Goal: Information Seeking & Learning: Learn about a topic

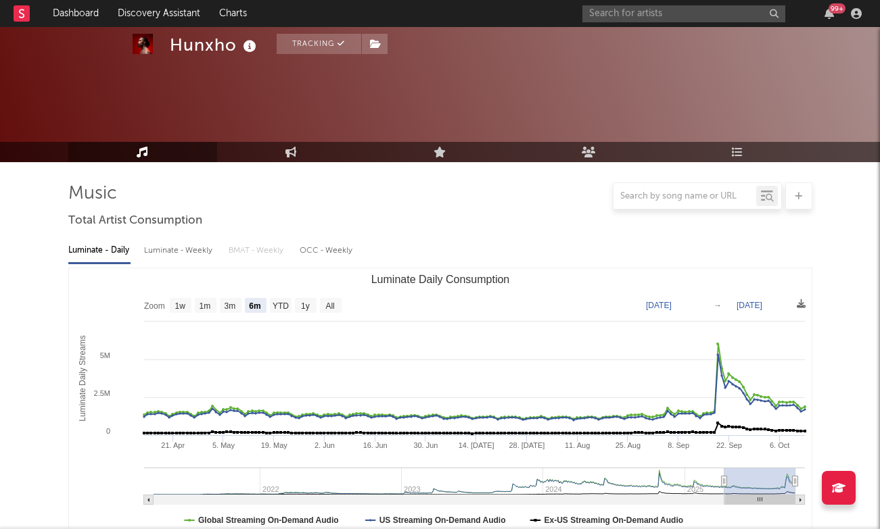
select select "6m"
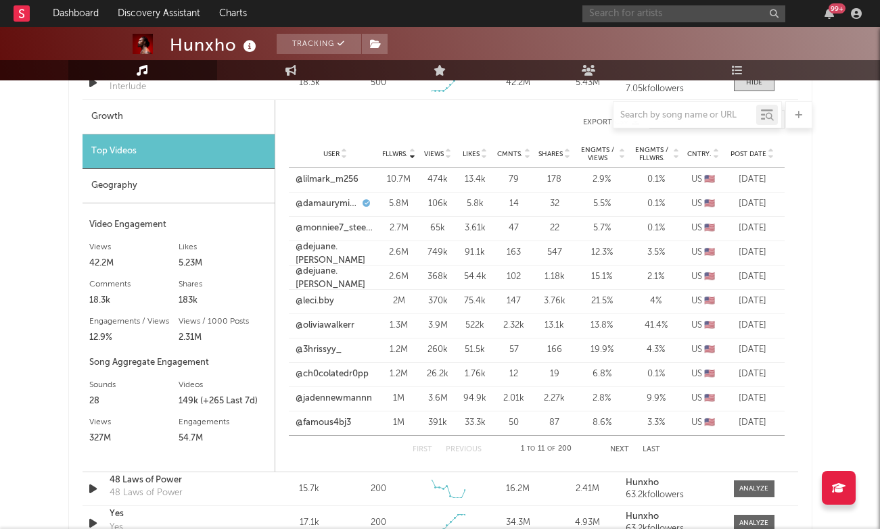
click at [666, 11] on input "text" at bounding box center [683, 13] width 203 height 17
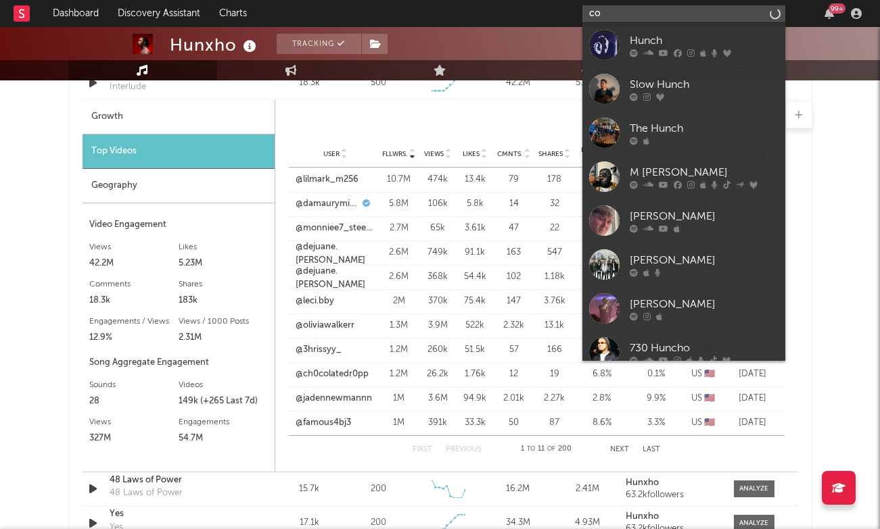
type input "c"
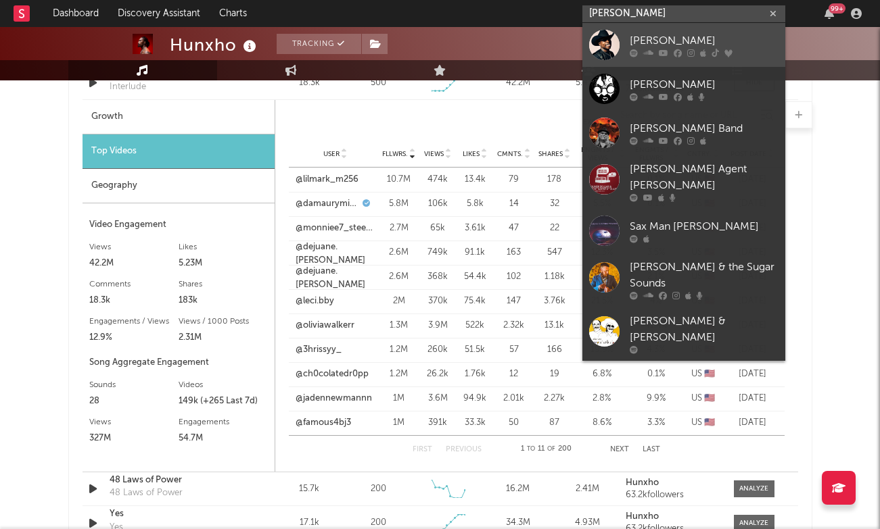
type input "[PERSON_NAME]"
click at [724, 42] on div "[PERSON_NAME]" at bounding box center [703, 40] width 149 height 16
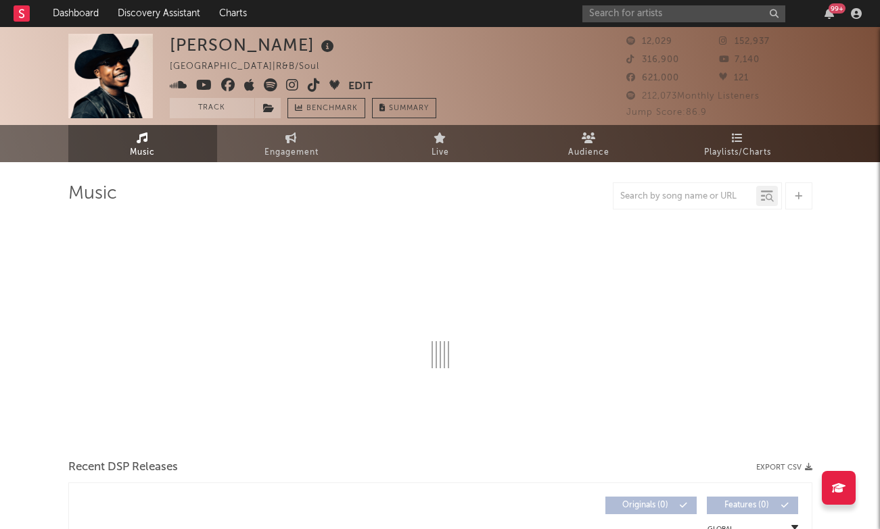
select select "6m"
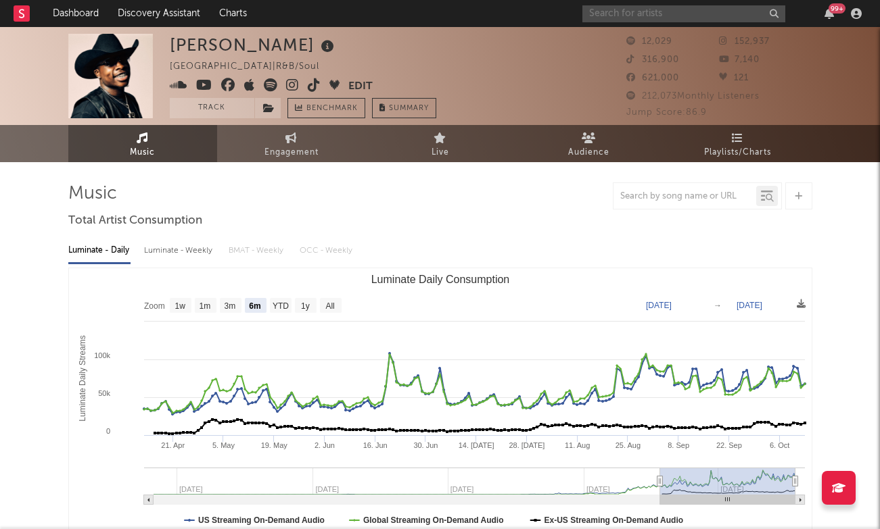
click at [632, 8] on input "text" at bounding box center [683, 13] width 203 height 17
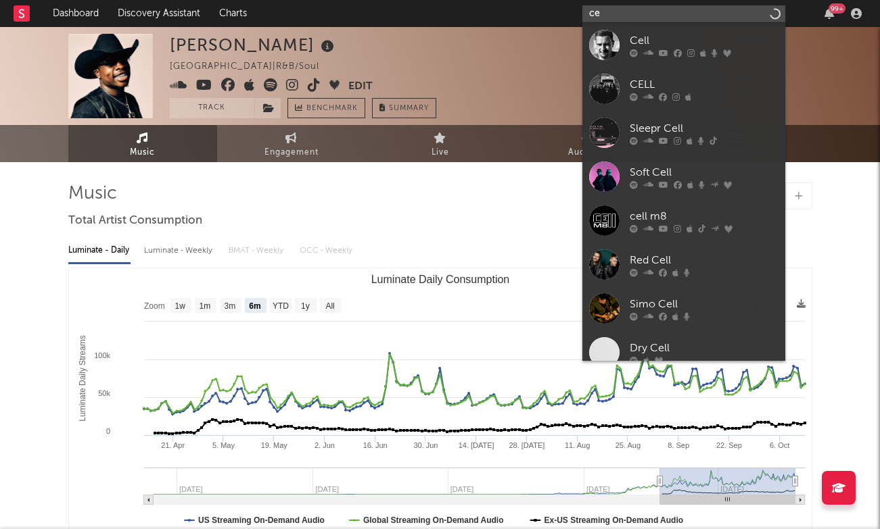
type input "c"
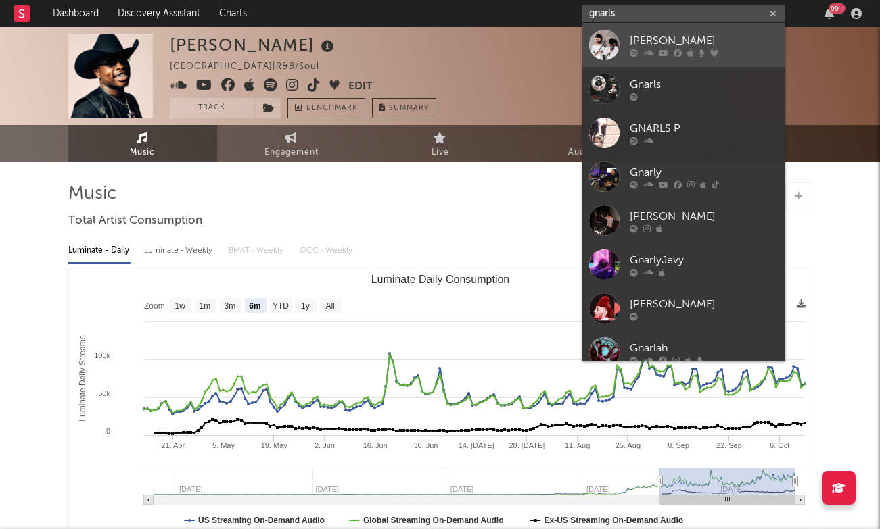
type input "gnarls"
click at [662, 39] on div "[PERSON_NAME]" at bounding box center [703, 40] width 149 height 16
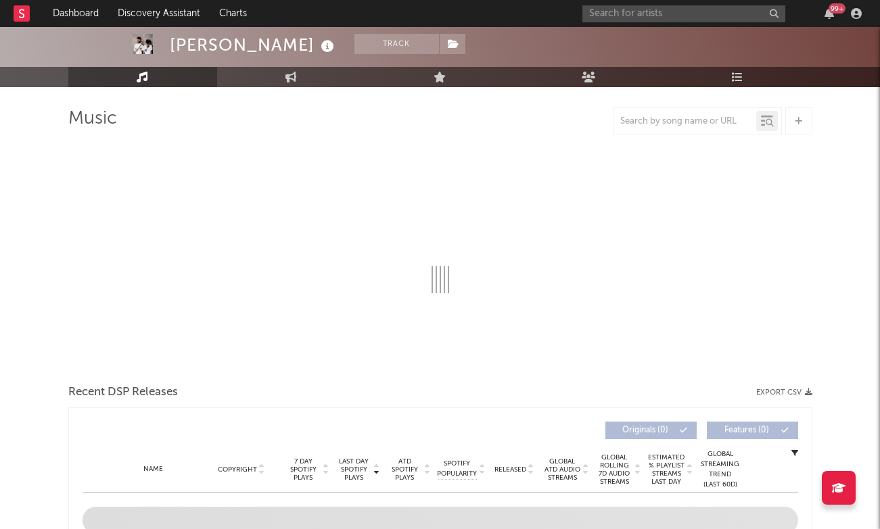
select select "6m"
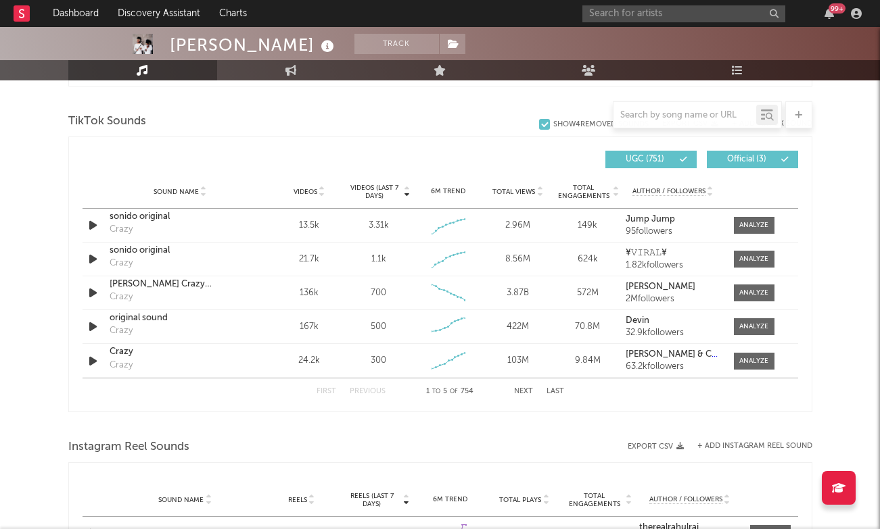
scroll to position [899, 0]
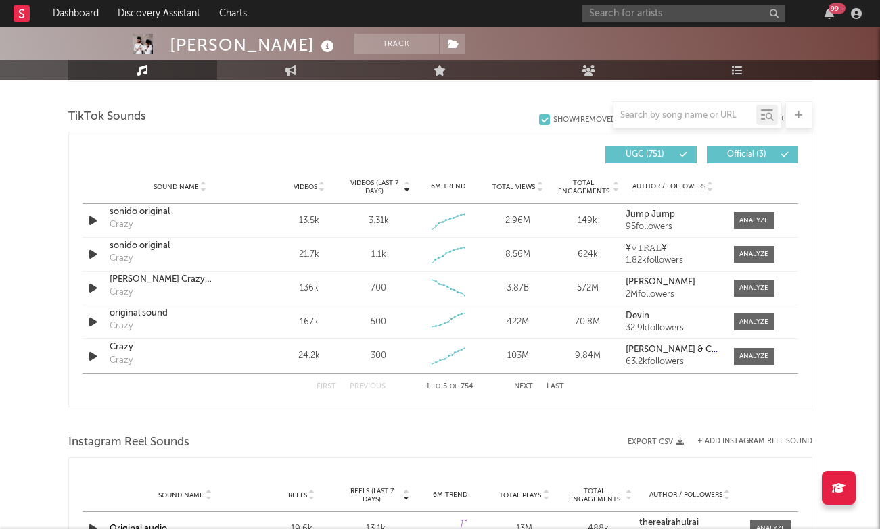
click at [526, 387] on button "Next" at bounding box center [523, 386] width 19 height 7
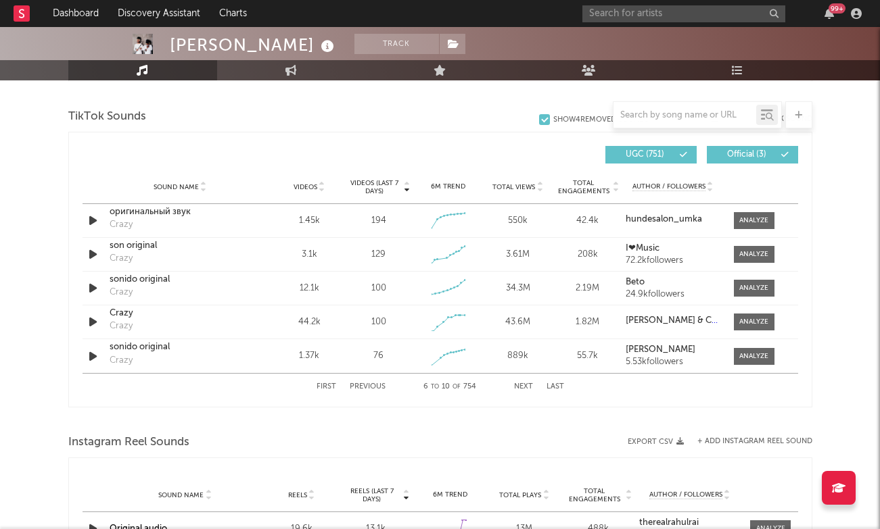
click at [367, 389] on button "Previous" at bounding box center [368, 386] width 36 height 7
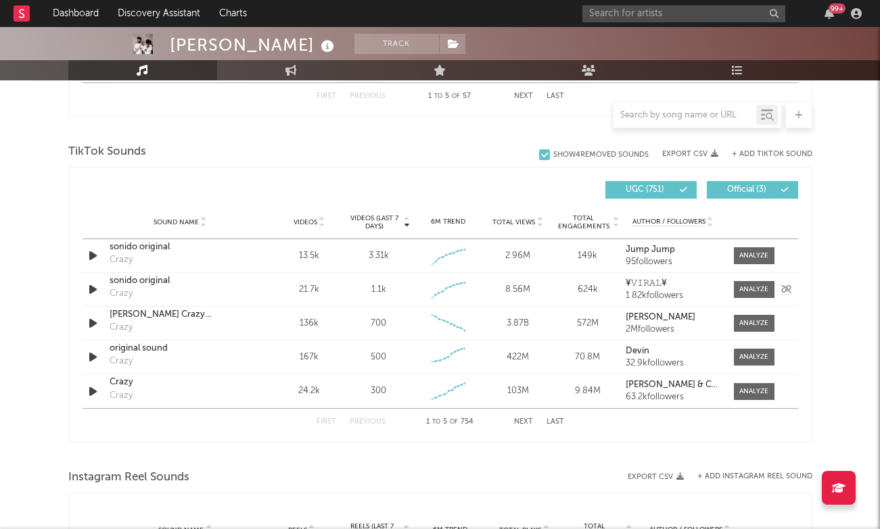
scroll to position [856, 0]
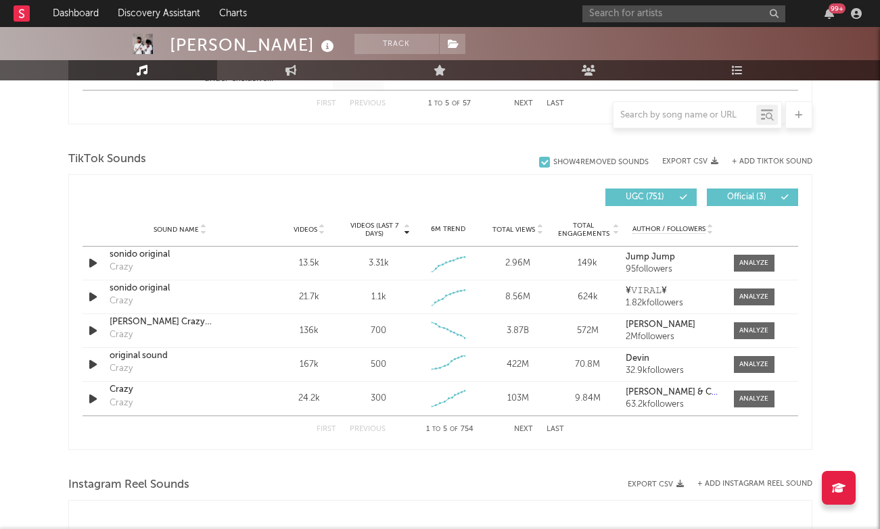
click at [519, 432] on button "Next" at bounding box center [523, 429] width 19 height 7
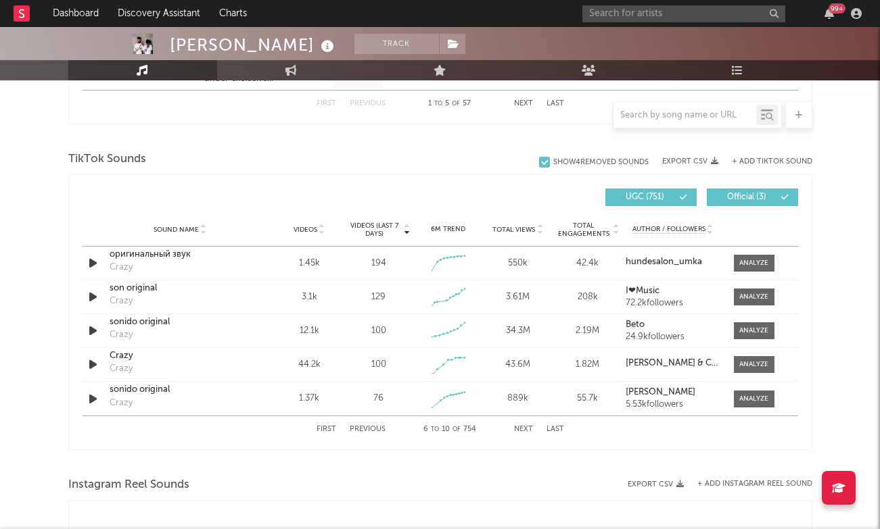
click at [373, 425] on div "First Previous 6 to 10 of 754 Next Last" at bounding box center [439, 429] width 247 height 26
click at [372, 427] on button "Previous" at bounding box center [368, 429] width 36 height 7
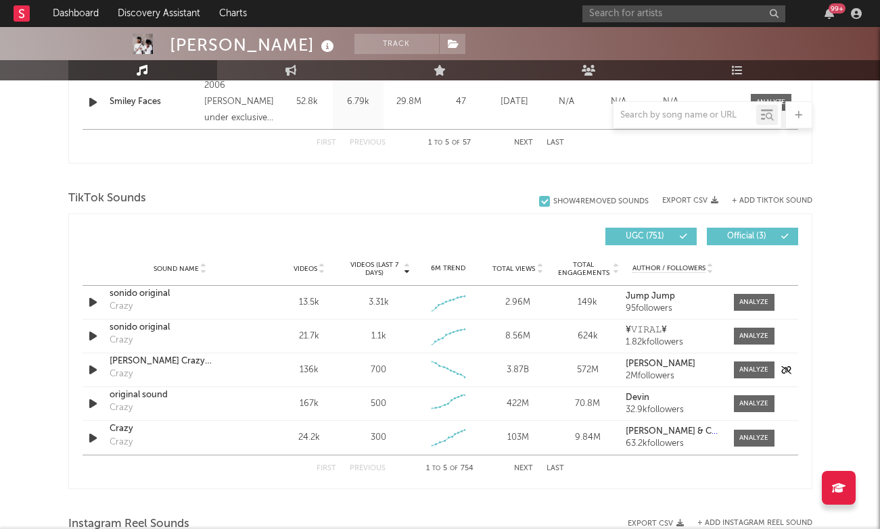
scroll to position [802, 0]
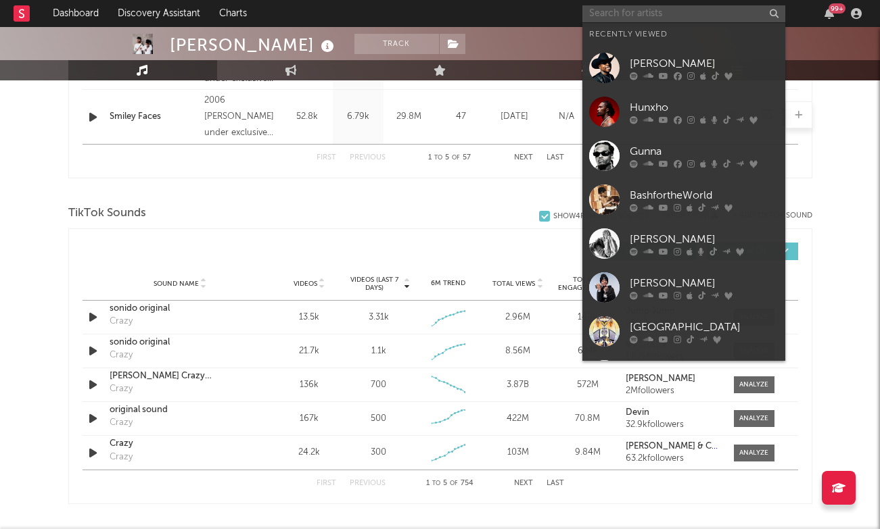
click at [657, 20] on input "text" at bounding box center [683, 13] width 203 height 17
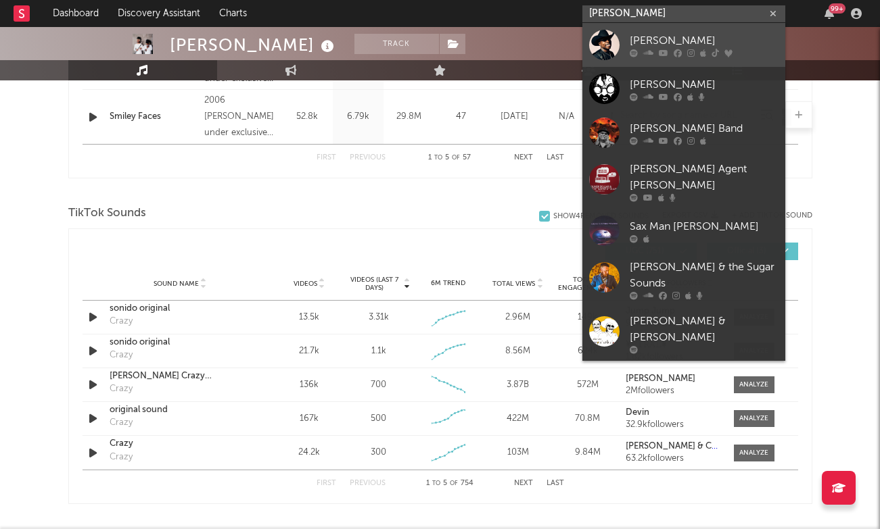
type input "[PERSON_NAME]"
click at [654, 45] on div "[PERSON_NAME]" at bounding box center [703, 40] width 149 height 16
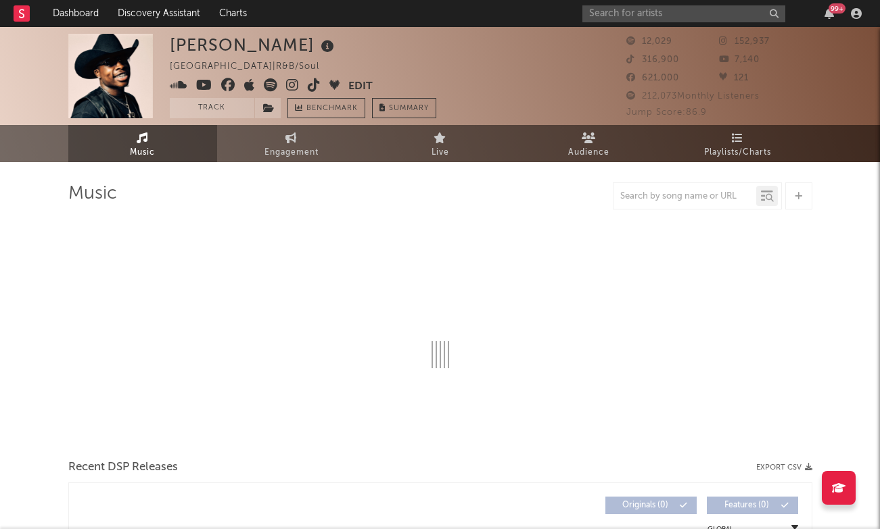
select select "6m"
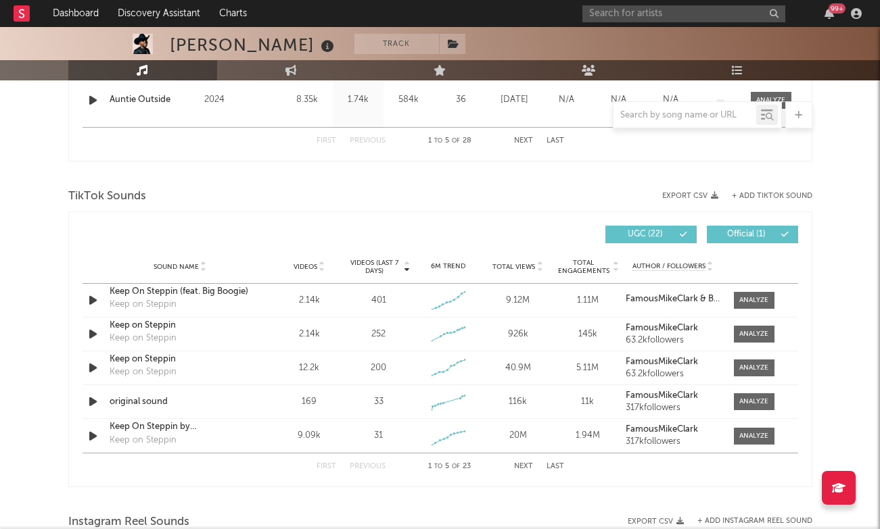
scroll to position [820, 0]
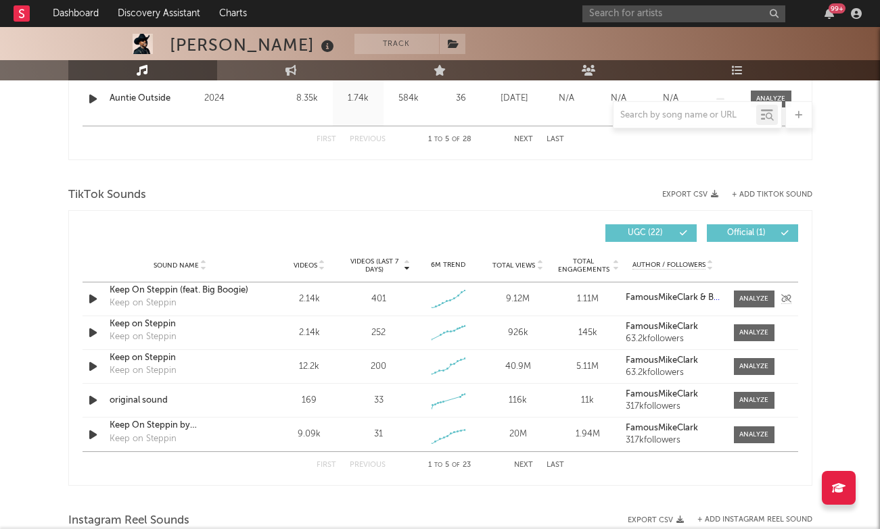
click at [226, 290] on div "Keep On Steppin (feat. Big Boogie)" at bounding box center [180, 291] width 141 height 14
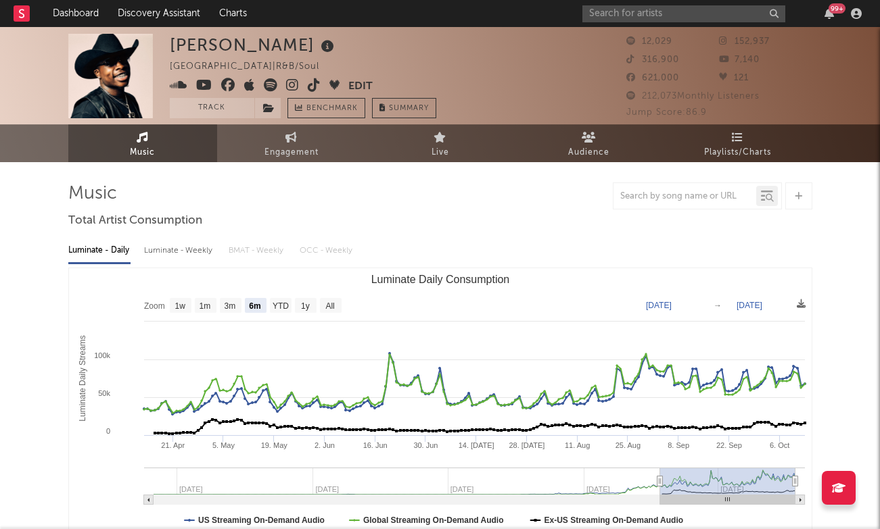
scroll to position [0, 0]
click at [298, 156] on span "Engagement" at bounding box center [291, 153] width 54 height 16
select select "1w"
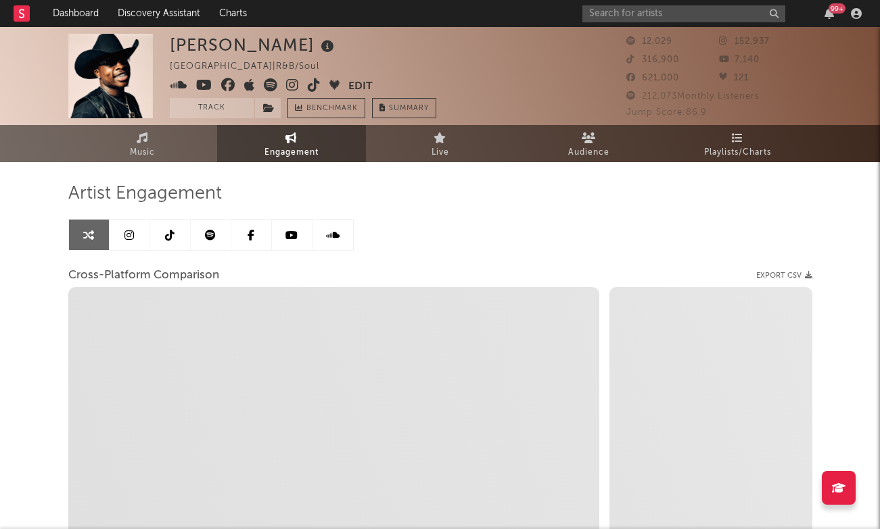
click at [137, 226] on link at bounding box center [130, 235] width 41 height 30
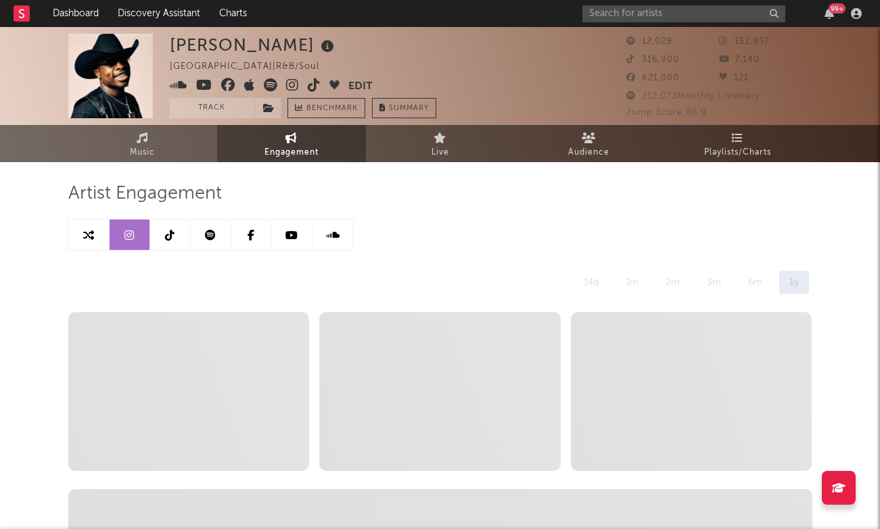
select select "6m"
